Goal: Task Accomplishment & Management: Use online tool/utility

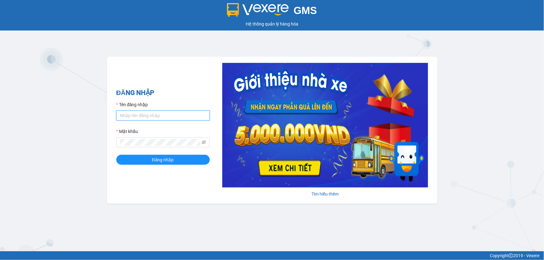
click at [132, 117] on input "Tên đăng nhập" at bounding box center [162, 116] width 93 height 10
type input "khai.beha"
click at [116, 155] on button "Đăng nhập" at bounding box center [162, 160] width 93 height 10
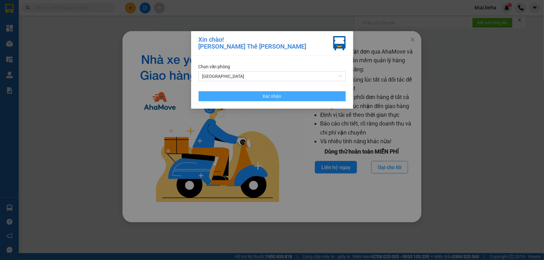
click at [260, 100] on button "Xác nhận" at bounding box center [271, 96] width 147 height 10
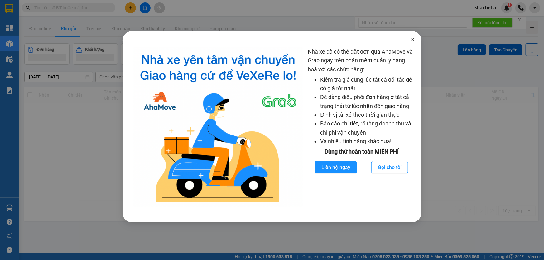
click at [412, 37] on span "Close" at bounding box center [412, 39] width 17 height 17
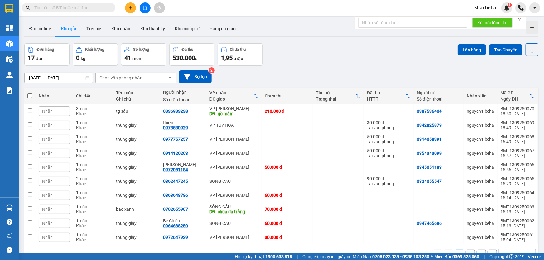
click at [144, 6] on icon "file-add" at bounding box center [145, 8] width 4 height 4
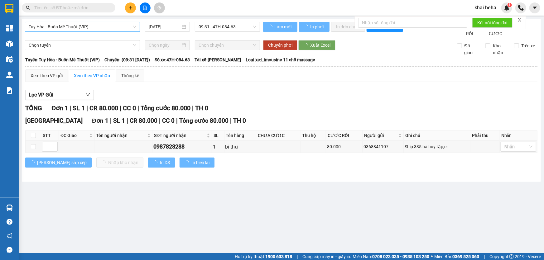
click at [73, 27] on span "Tuy Hòa - Buôn Mê Thuột (VIP)" at bounding box center [82, 26] width 107 height 9
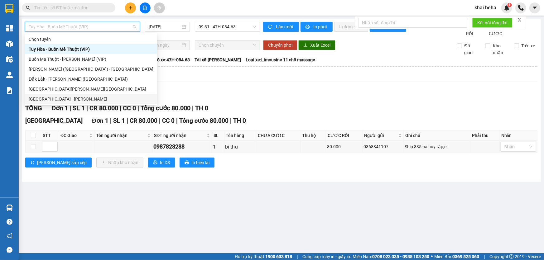
click at [41, 102] on div "Đắk Lắk - Phú Yên" at bounding box center [91, 99] width 125 height 7
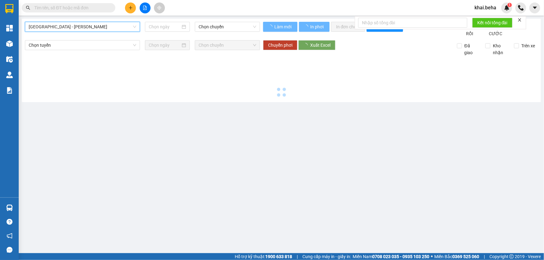
type input "13/09/2025"
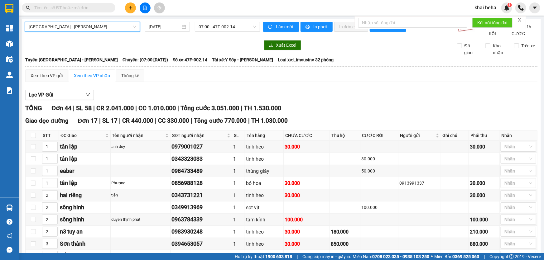
click at [78, 25] on span "Đắk Lắk - Phú Yên" at bounding box center [82, 26] width 107 height 9
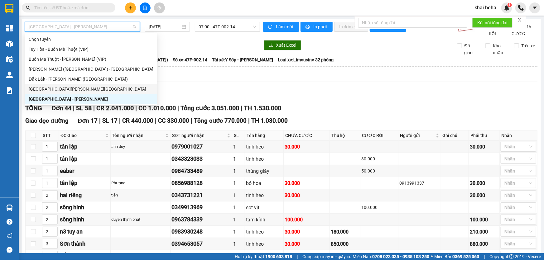
click at [50, 91] on div "Phú Yên - Đắk Lắk" at bounding box center [91, 89] width 125 height 7
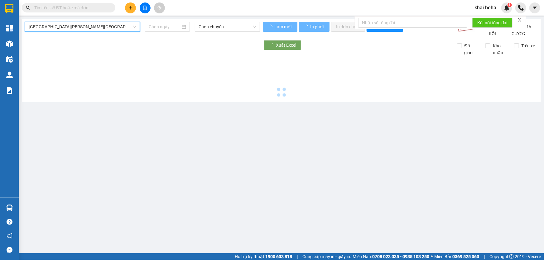
type input "13/09/2025"
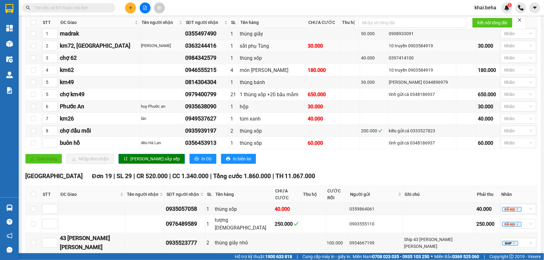
scroll to position [141, 0]
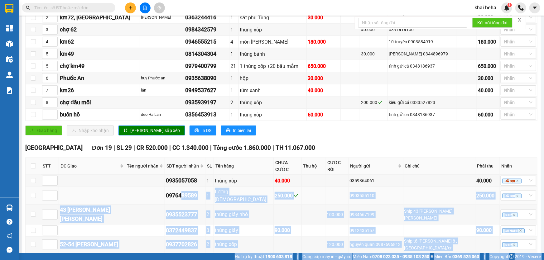
drag, startPoint x: 136, startPoint y: 152, endPoint x: 185, endPoint y: 188, distance: 61.5
click at [185, 188] on body "Kết quả tìm kiếm ( 0 ) Bộ lọc No Data khai.beha 1 Tổng Quan Kho hàng mới Điều h…" at bounding box center [272, 130] width 544 height 260
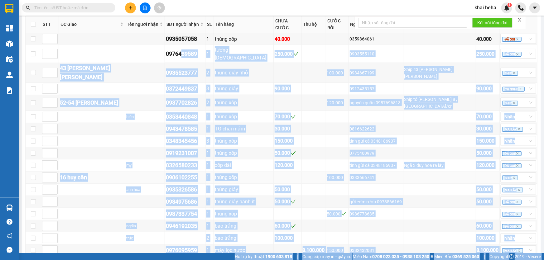
click at [177, 173] on div "0906102255" at bounding box center [185, 177] width 38 height 9
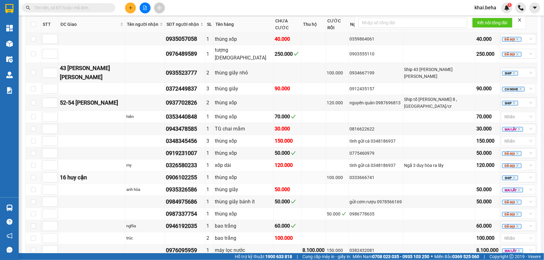
scroll to position [170, 0]
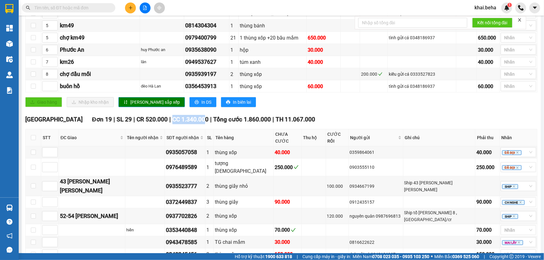
drag, startPoint x: 140, startPoint y: 125, endPoint x: 171, endPoint y: 126, distance: 30.8
click at [172, 123] on span "CC 1.340.000" at bounding box center [190, 119] width 36 height 7
click at [177, 119] on div "TỔNG Đơn 29 | SL 63 | CR 840.000 | CC 2.330.000 | Tổng cước 3.170.000 | TH 11.0…" at bounding box center [281, 175] width 512 height 483
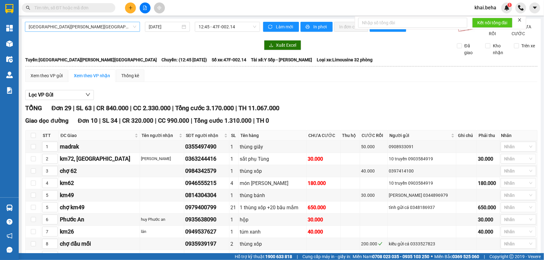
click at [79, 25] on span "Phú Yên - Đắk Lắk" at bounding box center [82, 26] width 107 height 9
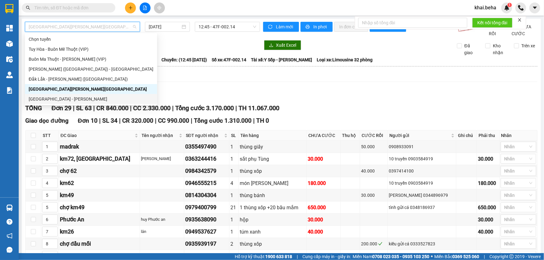
click at [51, 96] on div "Đắk Lắk - Phú Yên" at bounding box center [91, 99] width 125 height 7
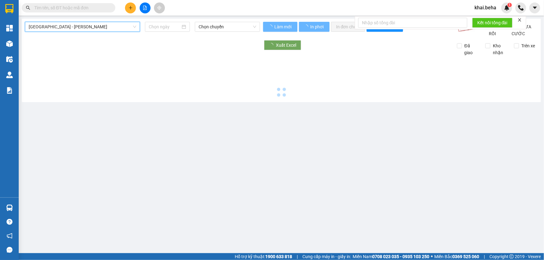
type input "13/09/2025"
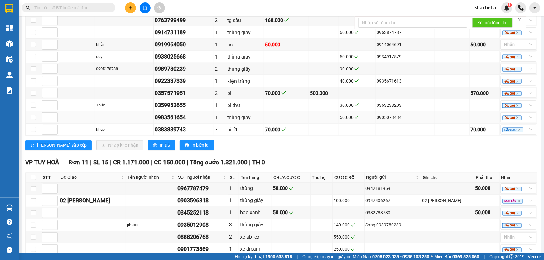
scroll to position [551, 0]
